Goal: Book appointment/travel/reservation

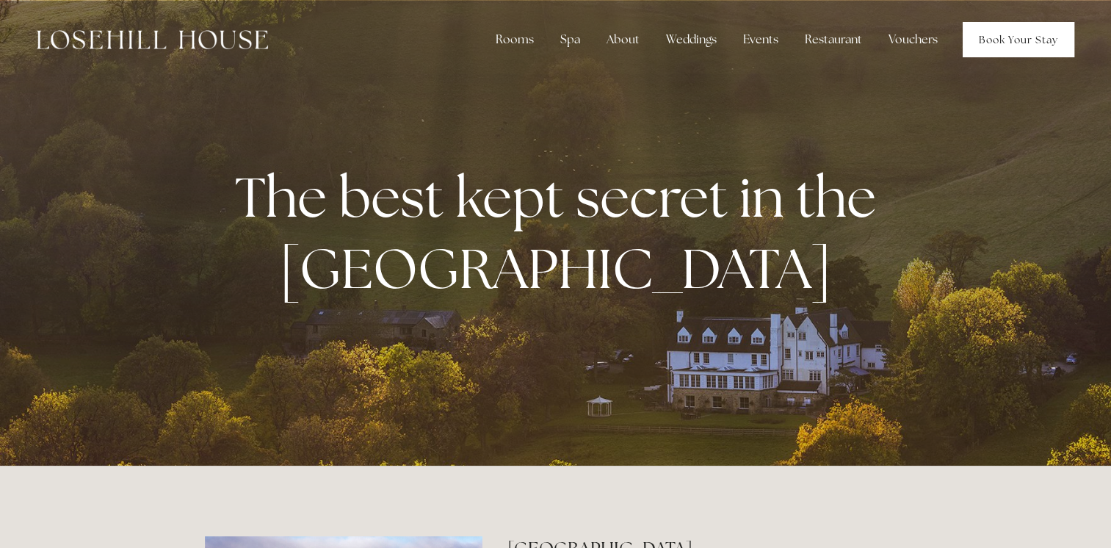
click at [1026, 37] on link "Book Your Stay" at bounding box center [1019, 39] width 112 height 35
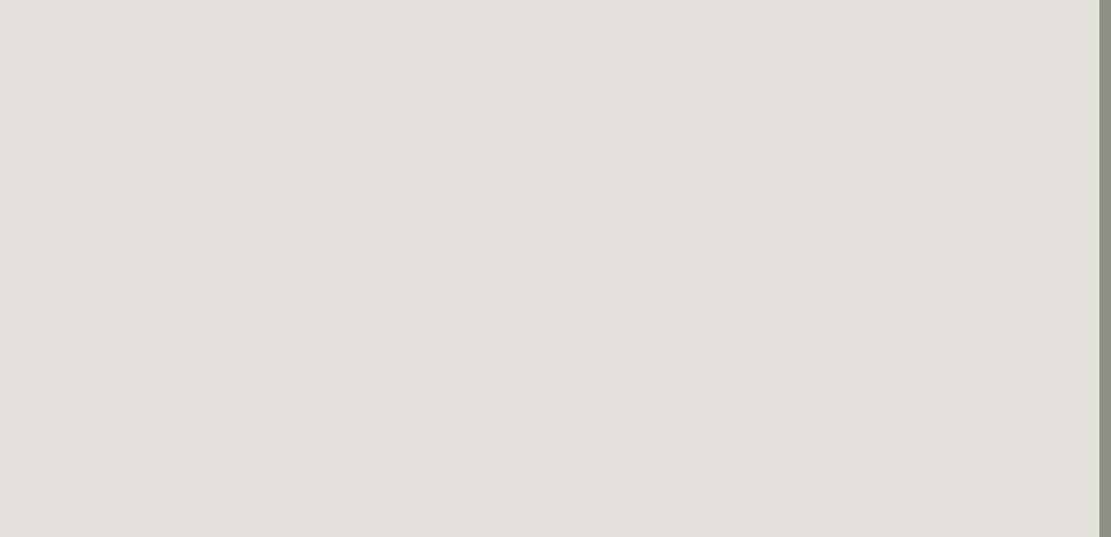
scroll to position [1019, 12]
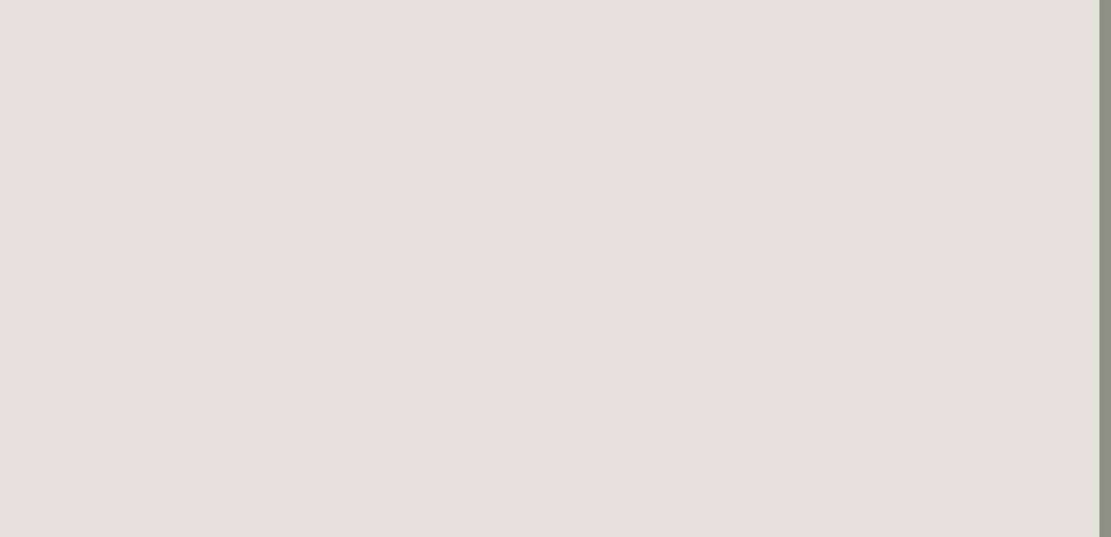
scroll to position [0, 12]
